Goal: Use online tool/utility: Utilize a website feature to perform a specific function

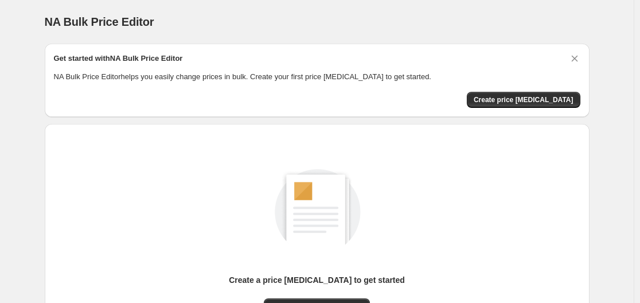
scroll to position [127, 0]
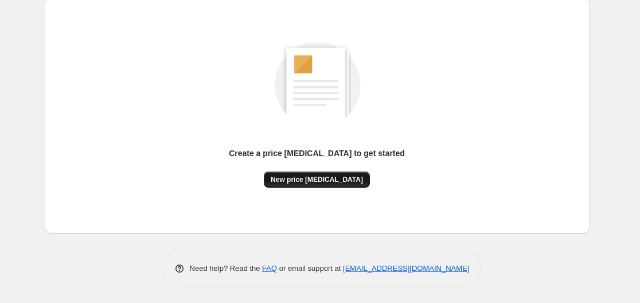
click at [320, 182] on span "New price change job" at bounding box center [317, 179] width 92 height 9
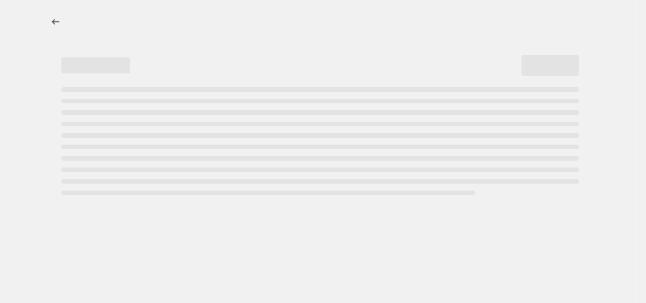
select select "percentage"
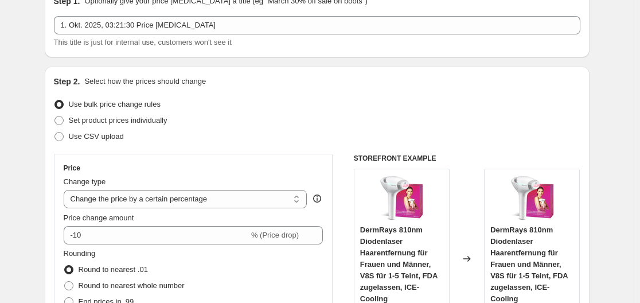
scroll to position [115, 0]
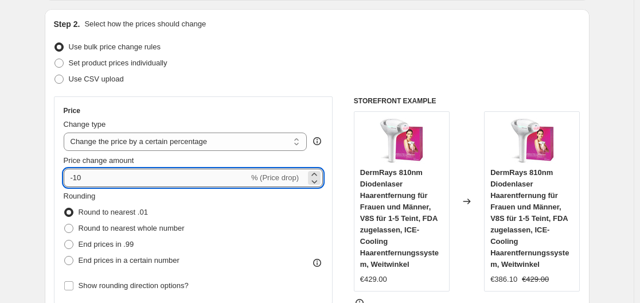
drag, startPoint x: 76, startPoint y: 177, endPoint x: 109, endPoint y: 178, distance: 33.3
click at [109, 178] on input "-10" at bounding box center [156, 178] width 185 height 18
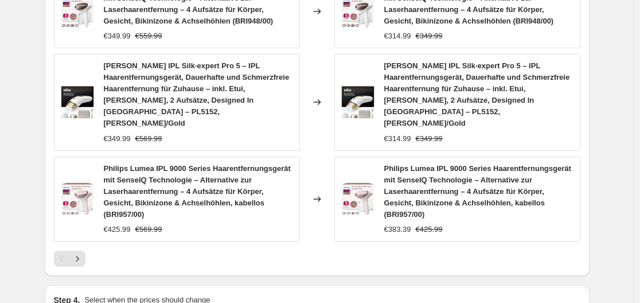
scroll to position [989, 0]
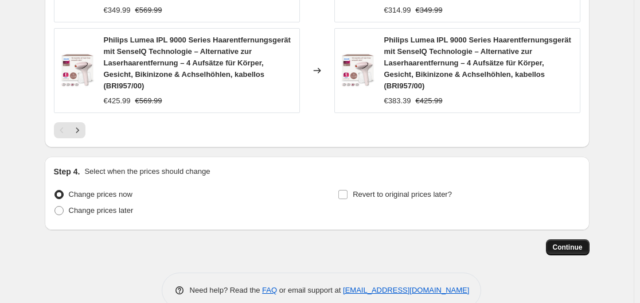
type input "-35"
click at [573, 243] on span "Continue" at bounding box center [568, 247] width 30 height 9
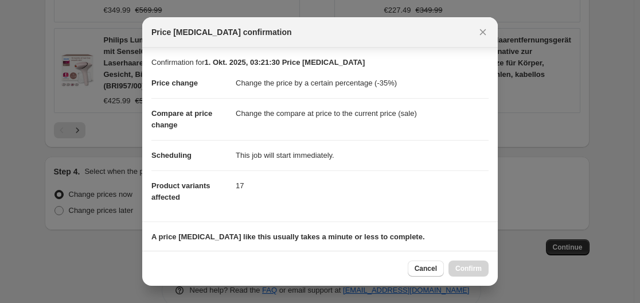
scroll to position [180, 0]
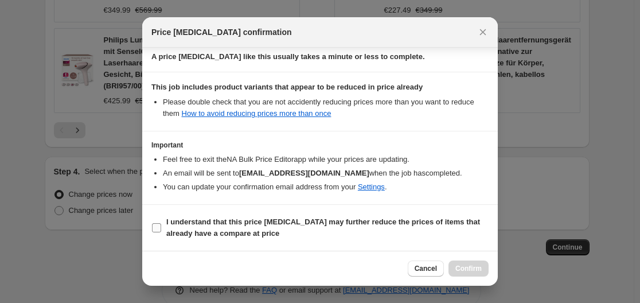
click at [157, 230] on input "I understand that this price change job may further reduce the prices of items …" at bounding box center [156, 227] width 9 height 9
checkbox input "true"
click at [470, 267] on span "Confirm" at bounding box center [469, 268] width 26 height 9
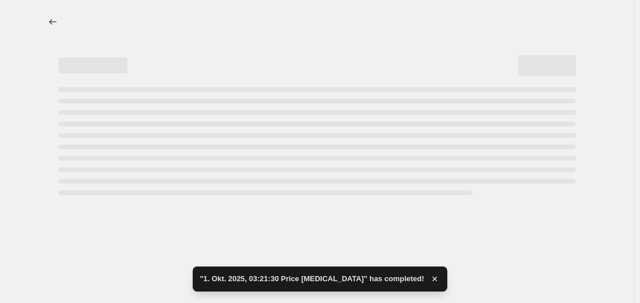
select select "percentage"
